Goal: Information Seeking & Learning: Learn about a topic

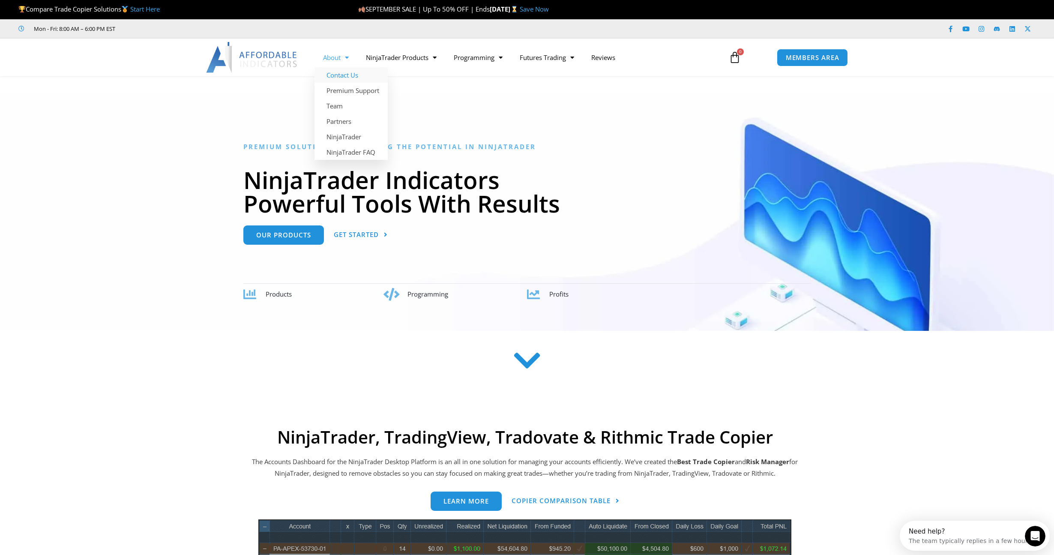
click at [344, 70] on link "Contact Us" at bounding box center [350, 74] width 73 height 15
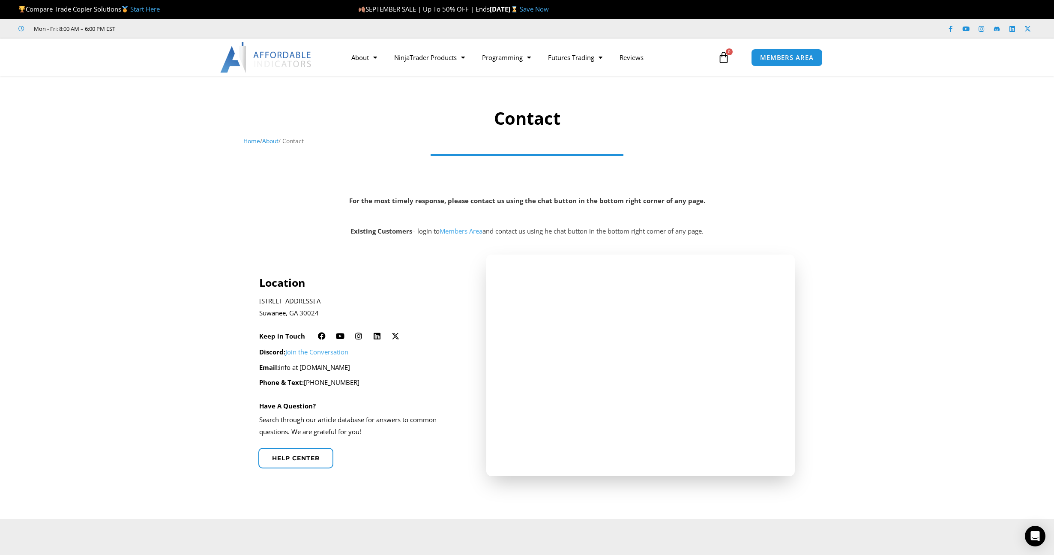
click at [144, 11] on link "Start Here" at bounding box center [145, 9] width 30 height 9
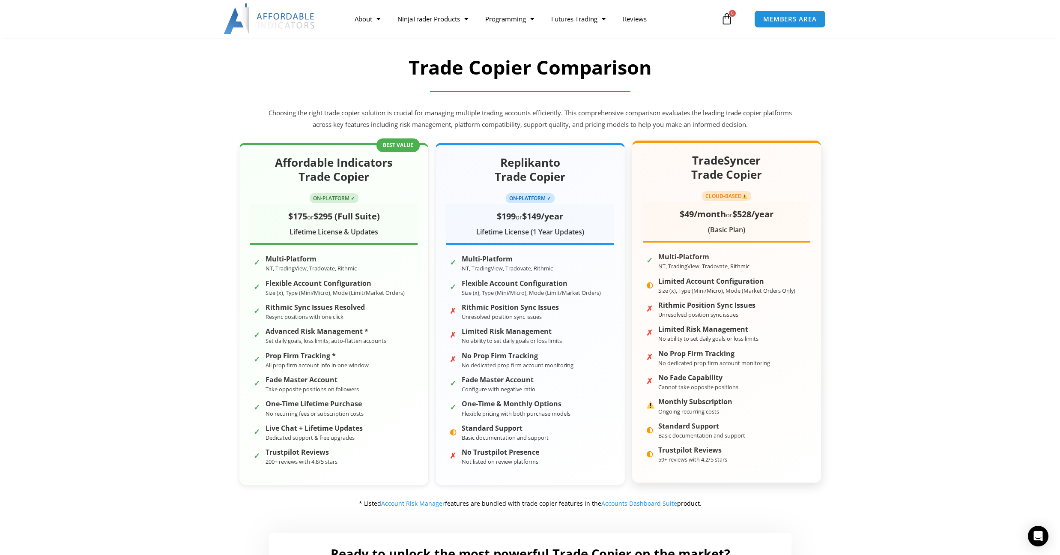
scroll to position [86, 0]
